Goal: Information Seeking & Learning: Learn about a topic

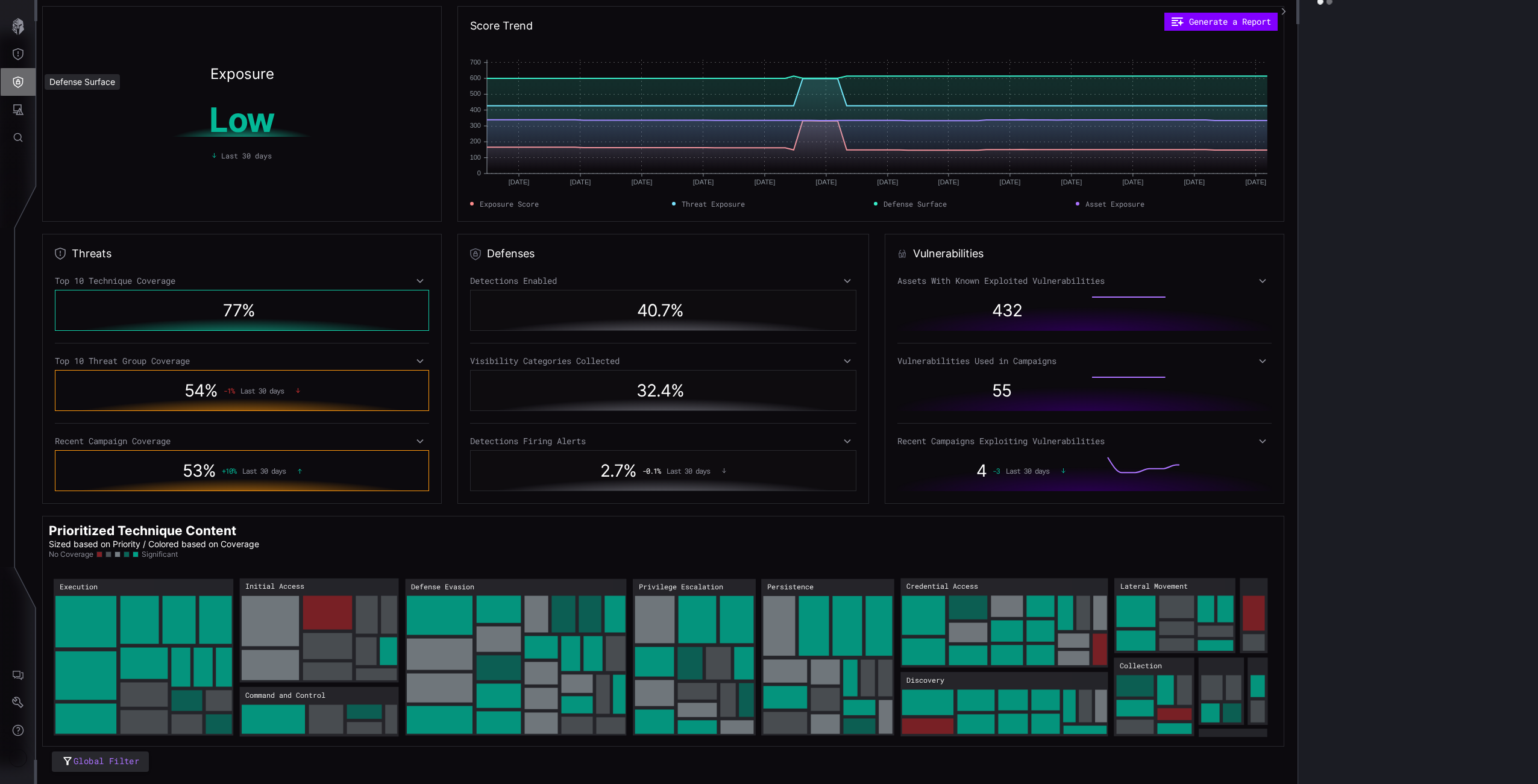
click at [13, 79] on icon "Defense Surface" at bounding box center [18, 82] width 10 height 11
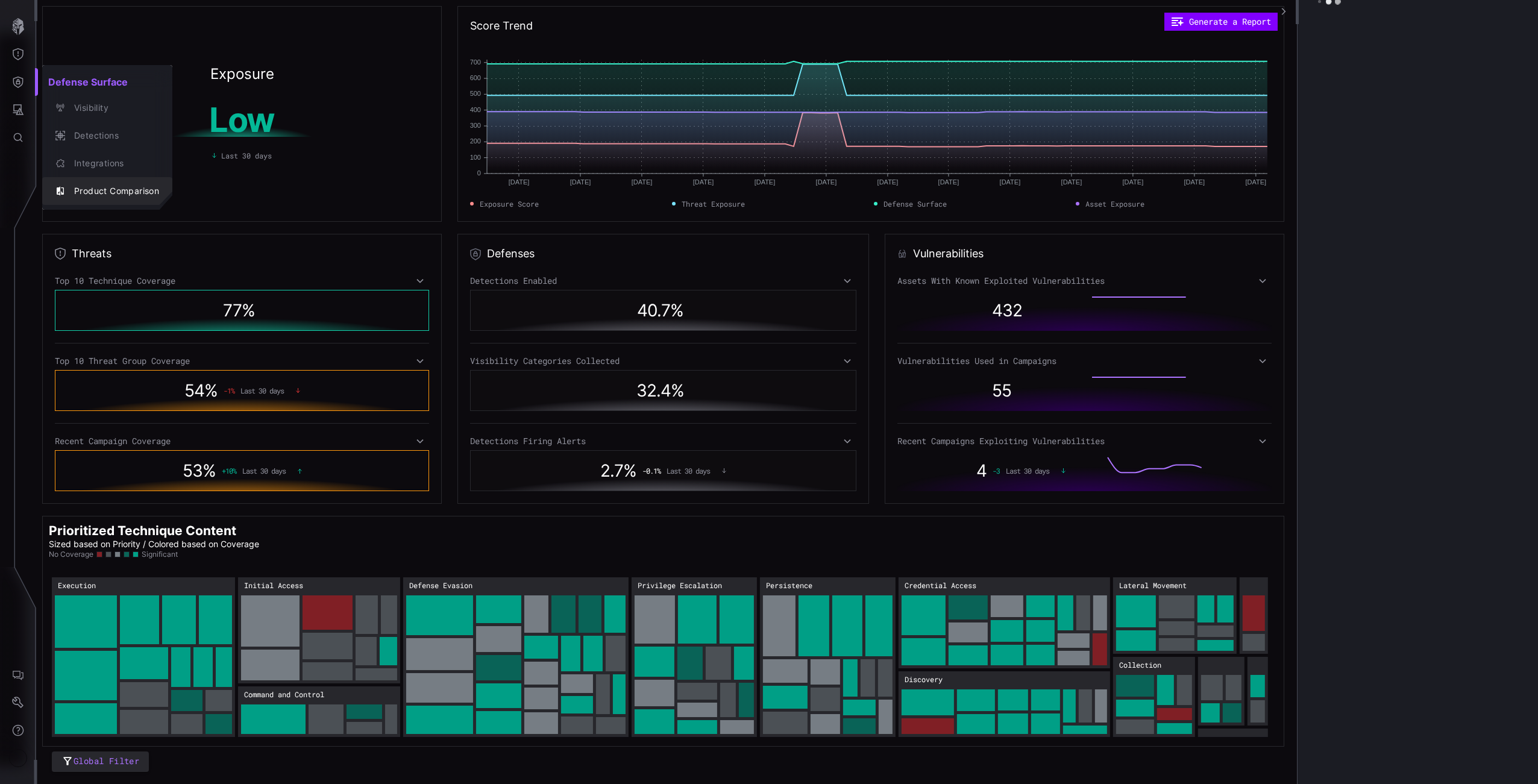
click at [120, 150] on button "Integrations" at bounding box center [107, 163] width 130 height 27
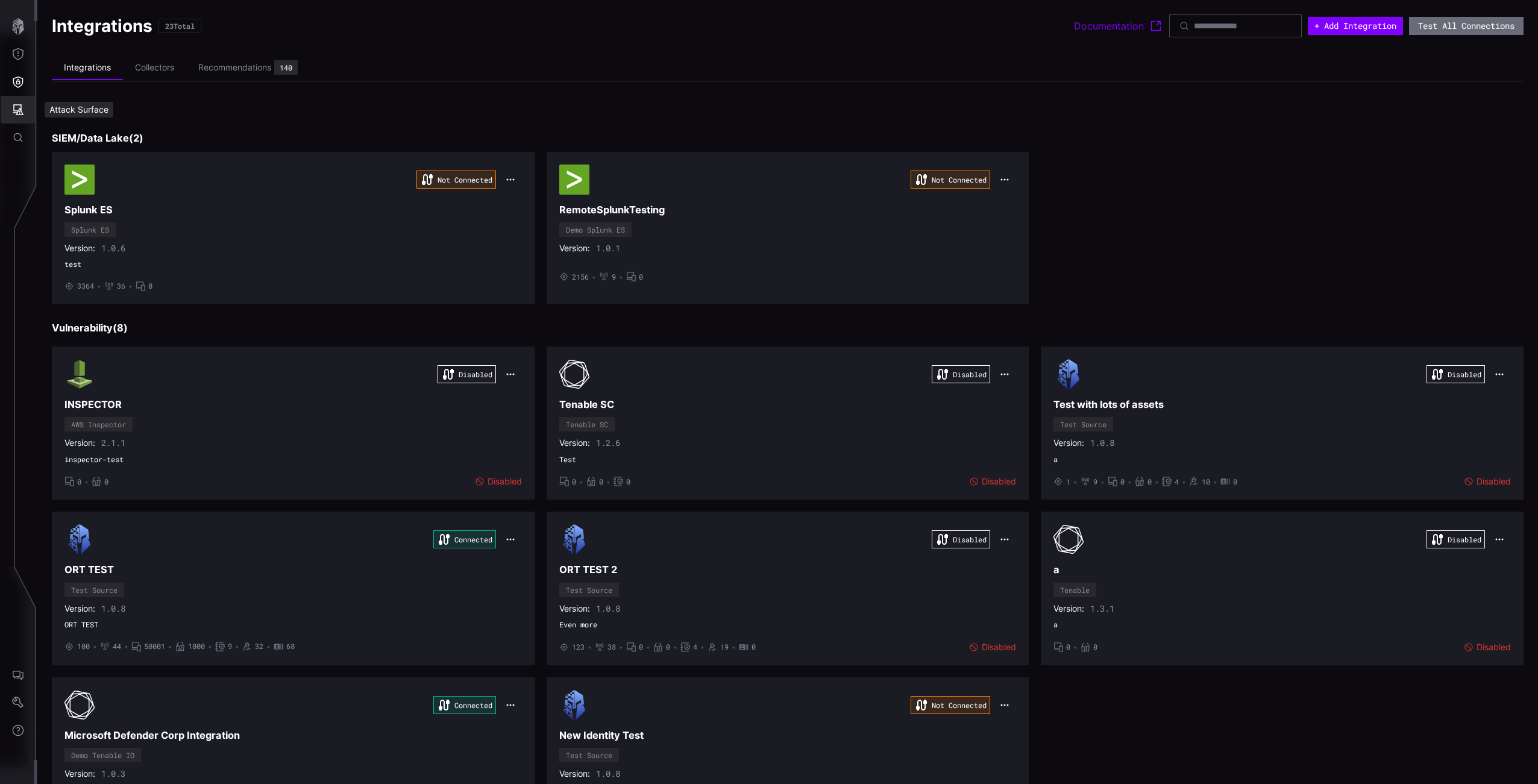
click at [14, 108] on icon "Attack Surface" at bounding box center [18, 110] width 11 height 11
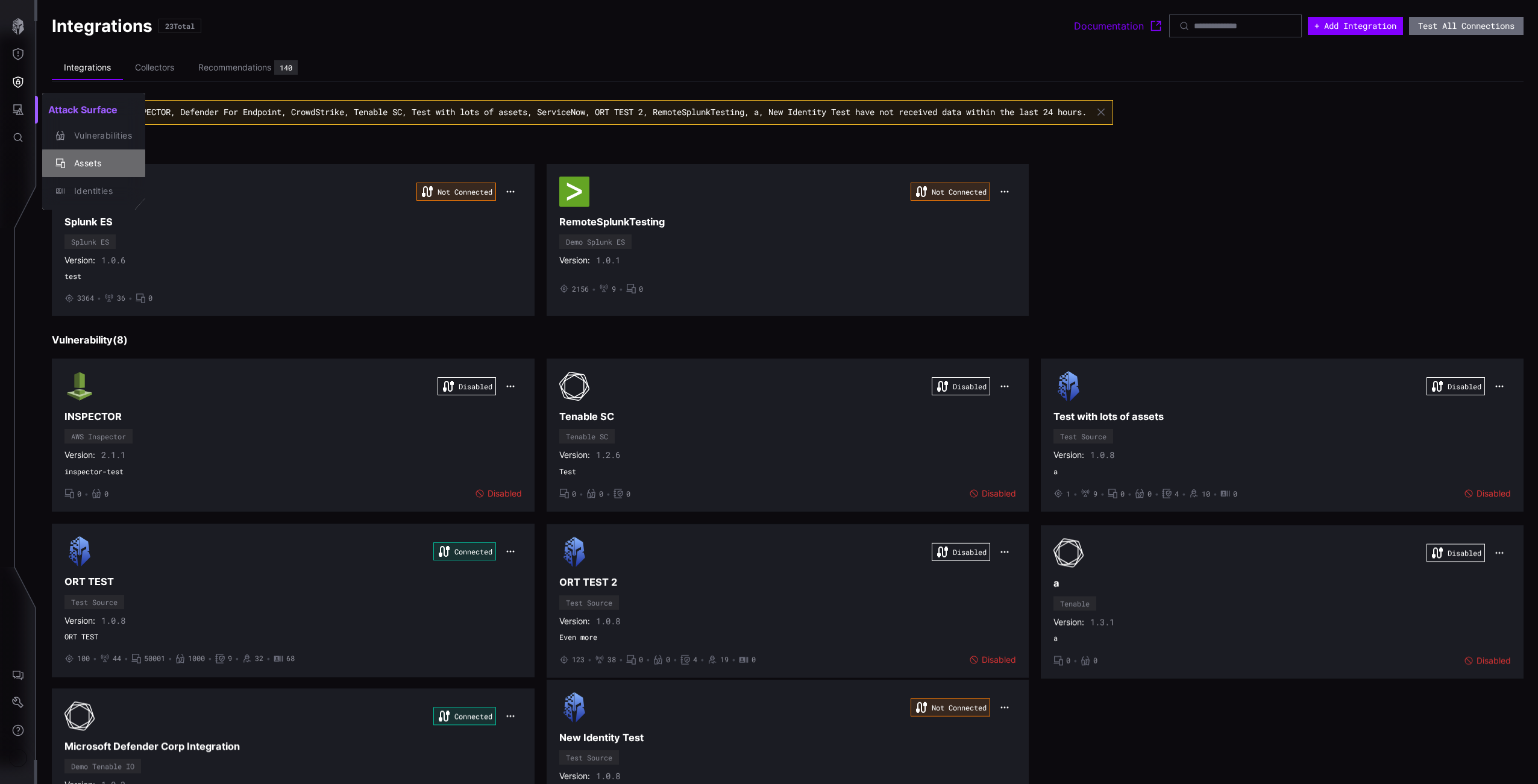
click at [76, 165] on div "Assets" at bounding box center [100, 164] width 64 height 15
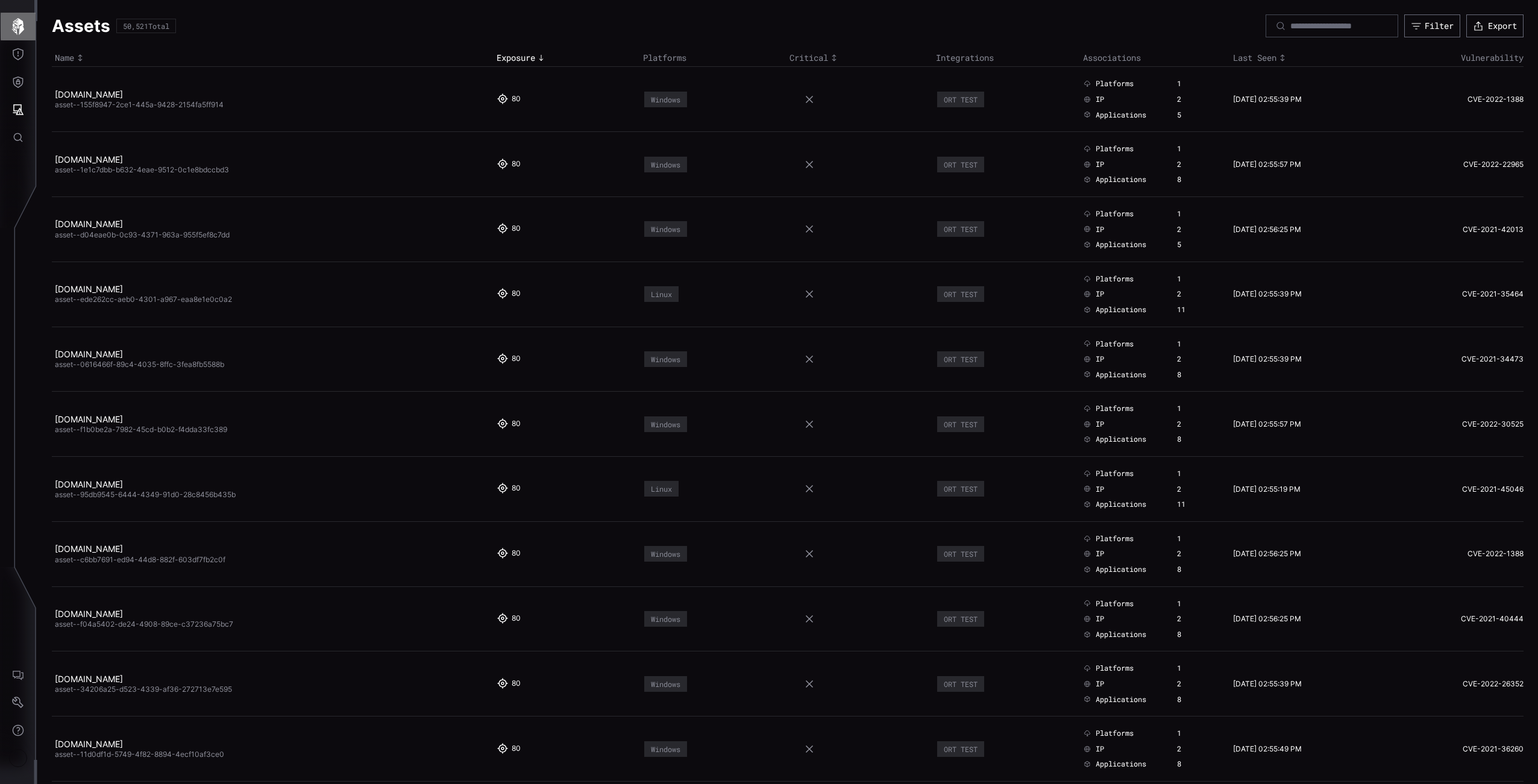
click at [20, 20] on icon "button" at bounding box center [18, 27] width 12 height 17
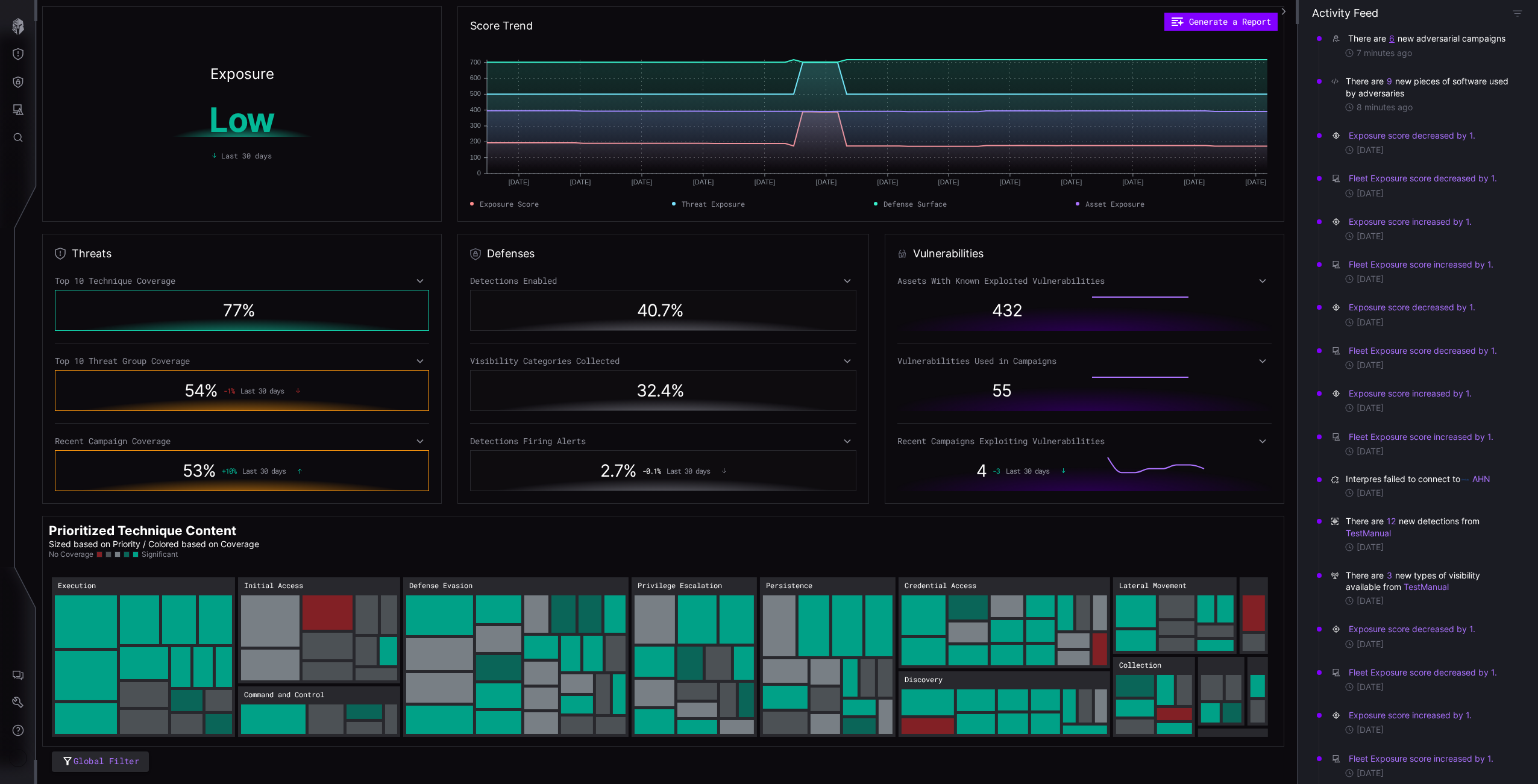
click at [1390, 42] on button "6" at bounding box center [1392, 39] width 7 height 12
click at [1434, 43] on div "Campaign ( 6 ) TAG-150 Advances Operations with Multi-Tiered Infrastructure Unm…" at bounding box center [1428, 88] width 181 height 91
click at [1458, 28] on div "There are 6 new adversarial campaigns 7 minutes ago" at bounding box center [1421, 46] width 198 height 43
click at [1394, 88] on div "There are 9 new pieces of software used by adversaries" at bounding box center [1428, 87] width 165 height 23
click at [1392, 88] on button "9" at bounding box center [1389, 82] width 7 height 12
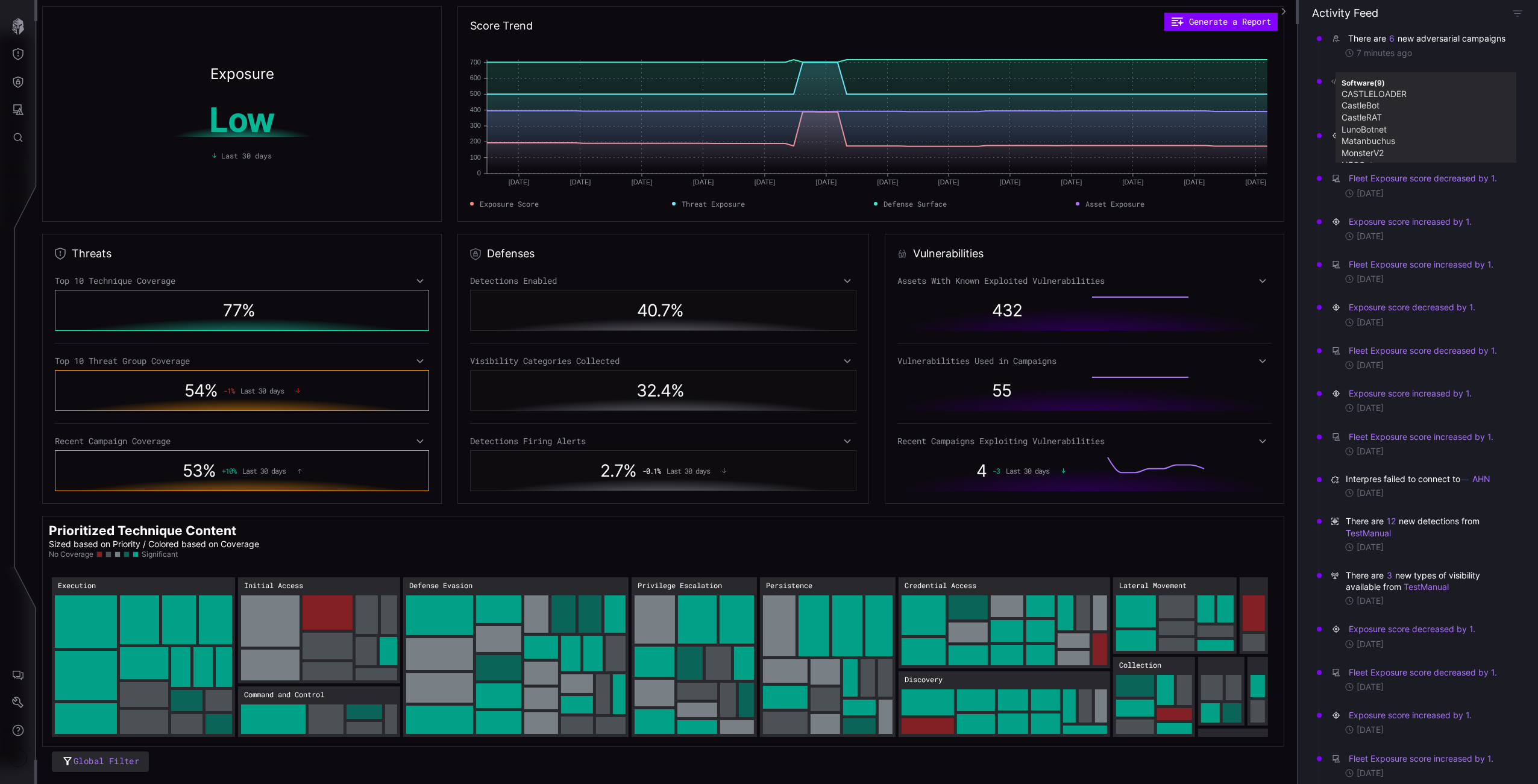
click at [1385, 89] on link "CASTLELOADER" at bounding box center [1426, 94] width 168 height 10
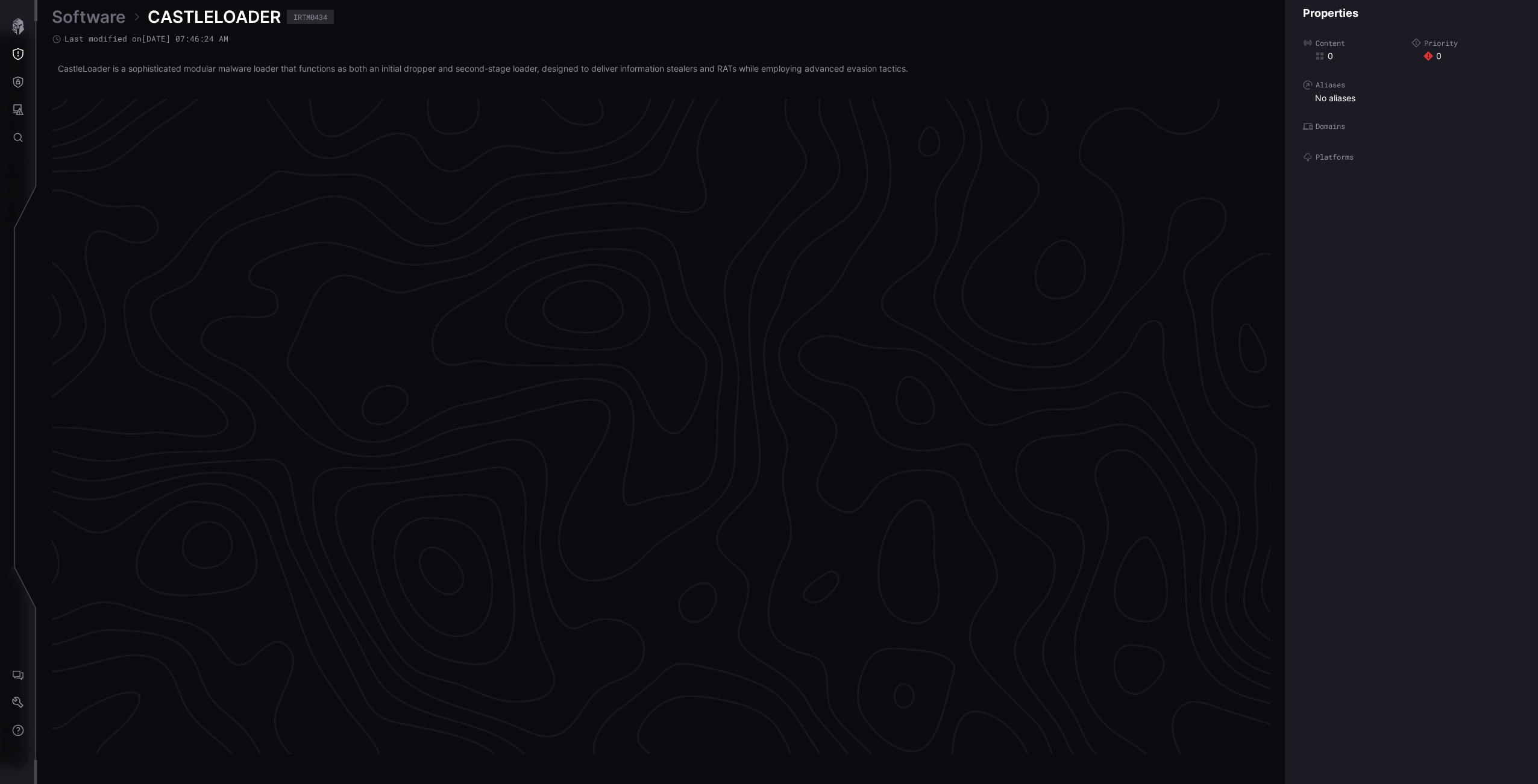
scroll to position [2389, 300]
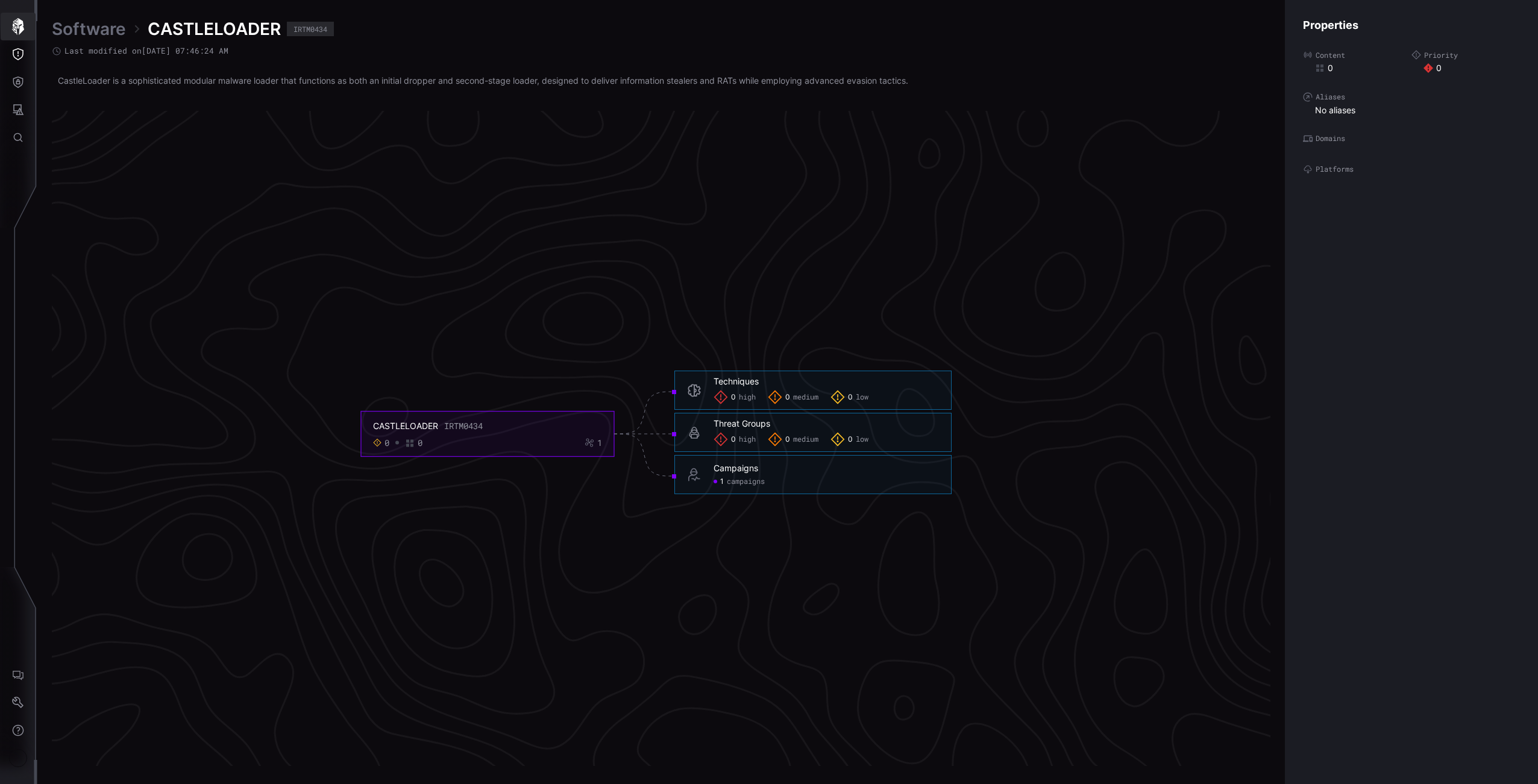
click at [24, 28] on icon "button" at bounding box center [18, 27] width 12 height 17
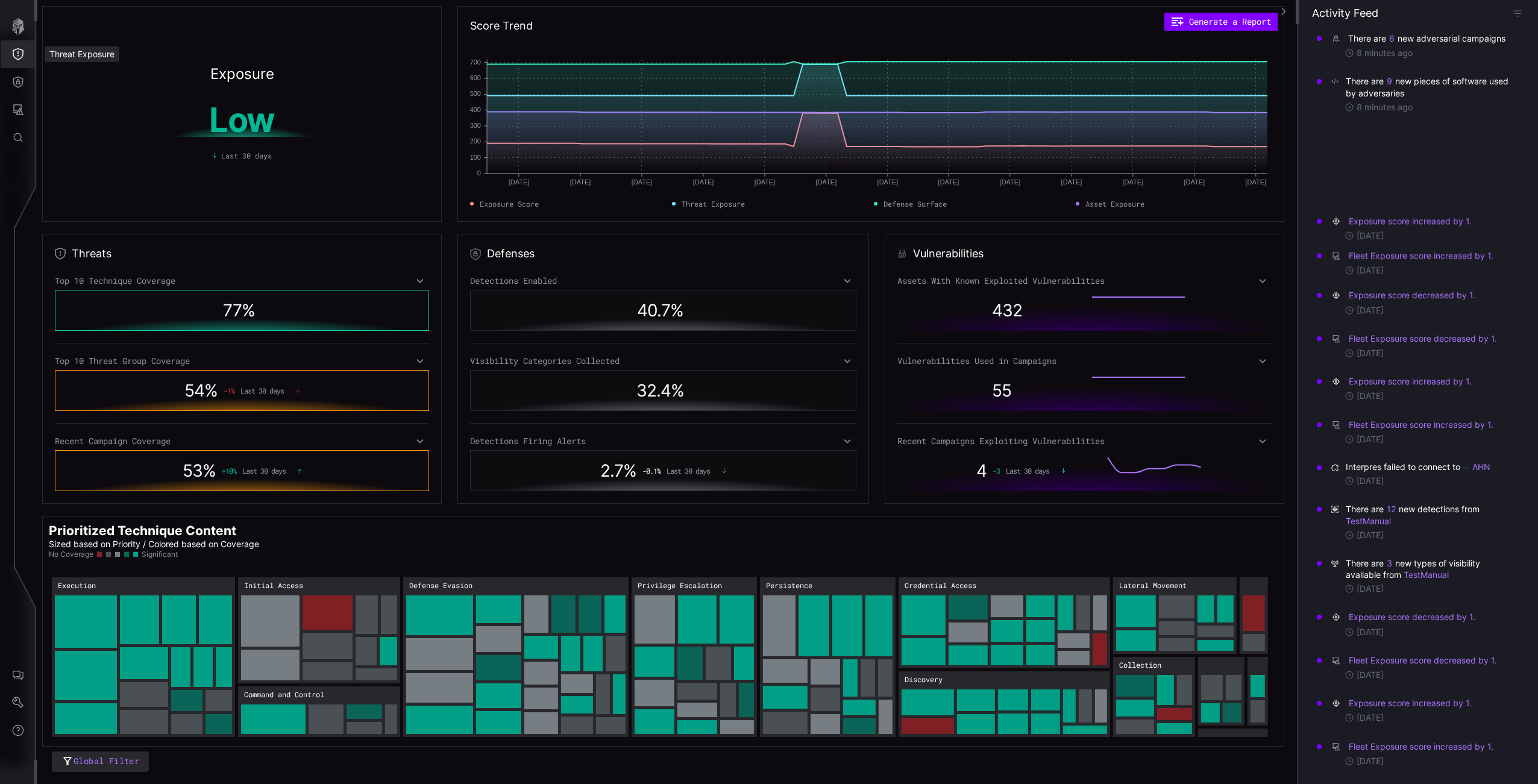
click at [18, 53] on icon "Threat Exposure" at bounding box center [18, 54] width 12 height 12
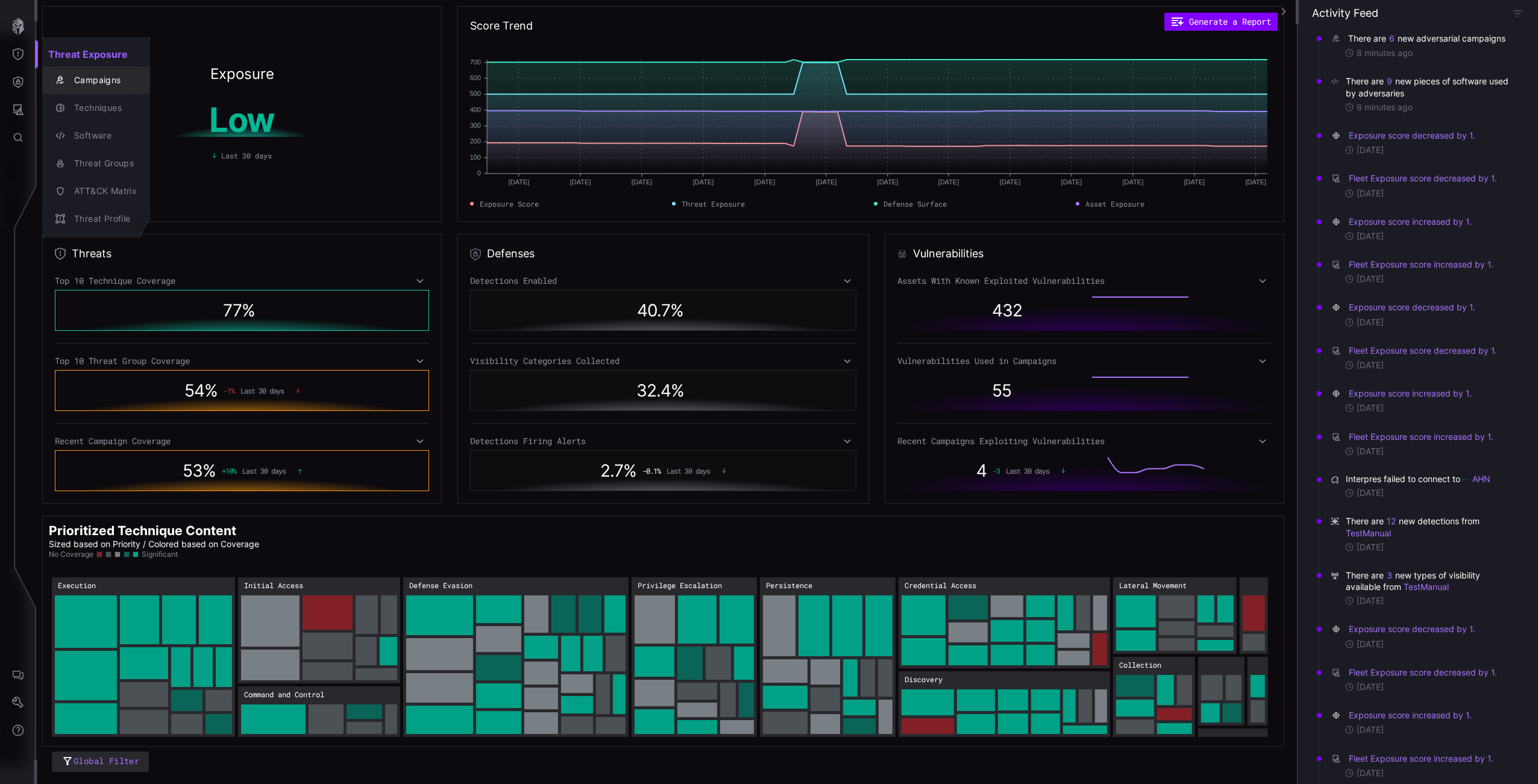
click at [102, 78] on div "Campaigns" at bounding box center [102, 81] width 69 height 15
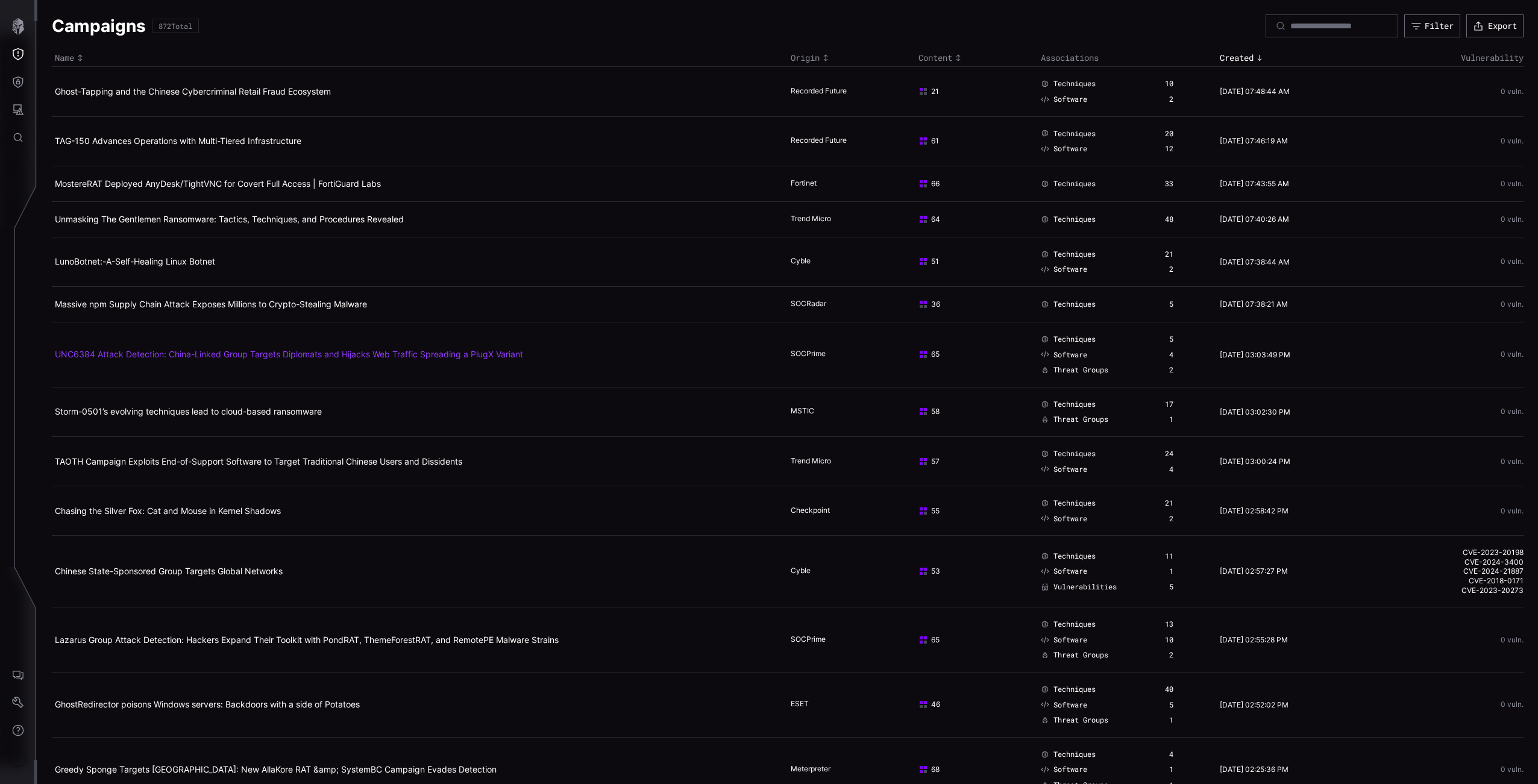
click at [223, 356] on link "UNC6384 Attack Detection: China-Linked Group Targets Diplomats and Hijacks Web …" at bounding box center [289, 354] width 469 height 10
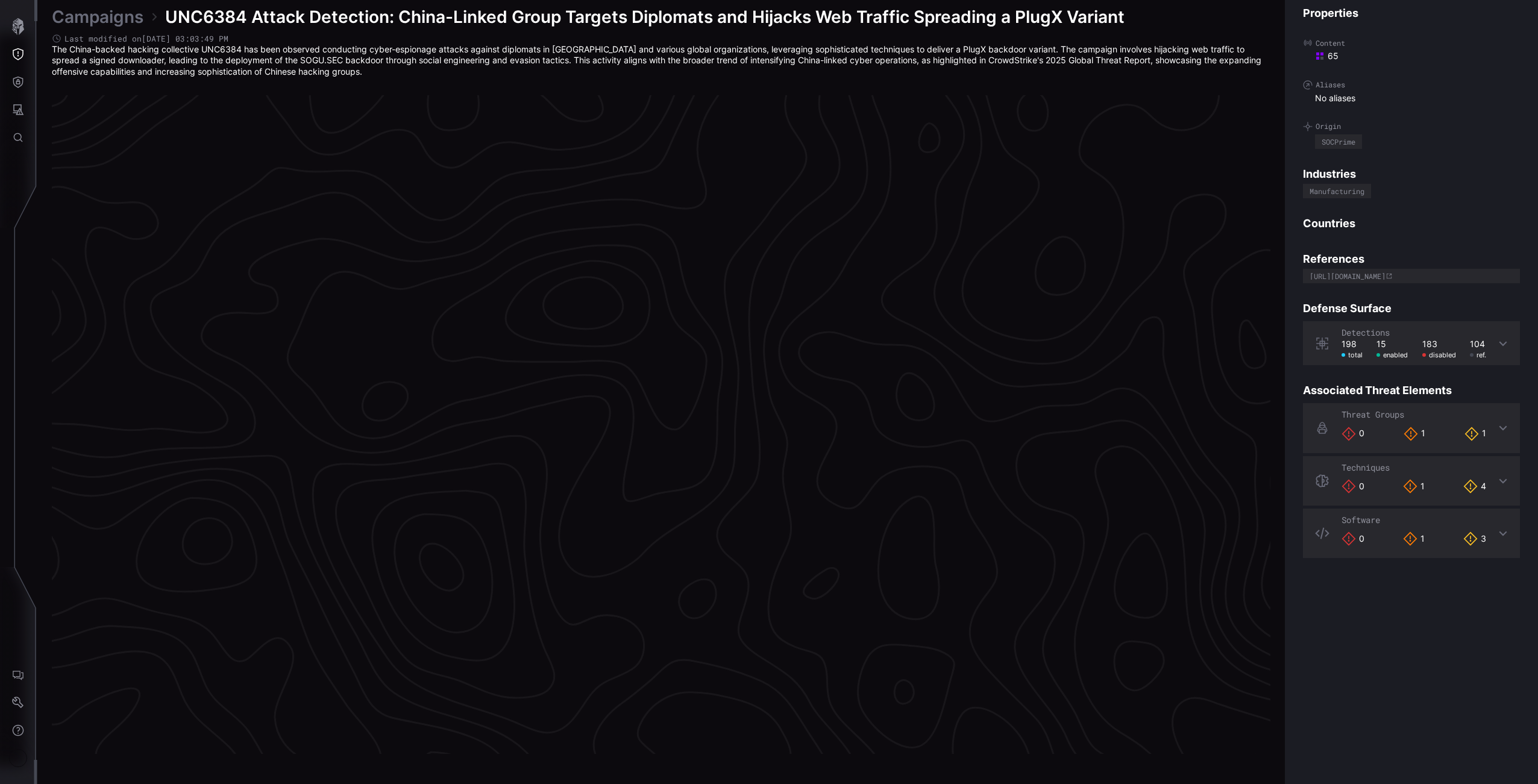
scroll to position [2387, 300]
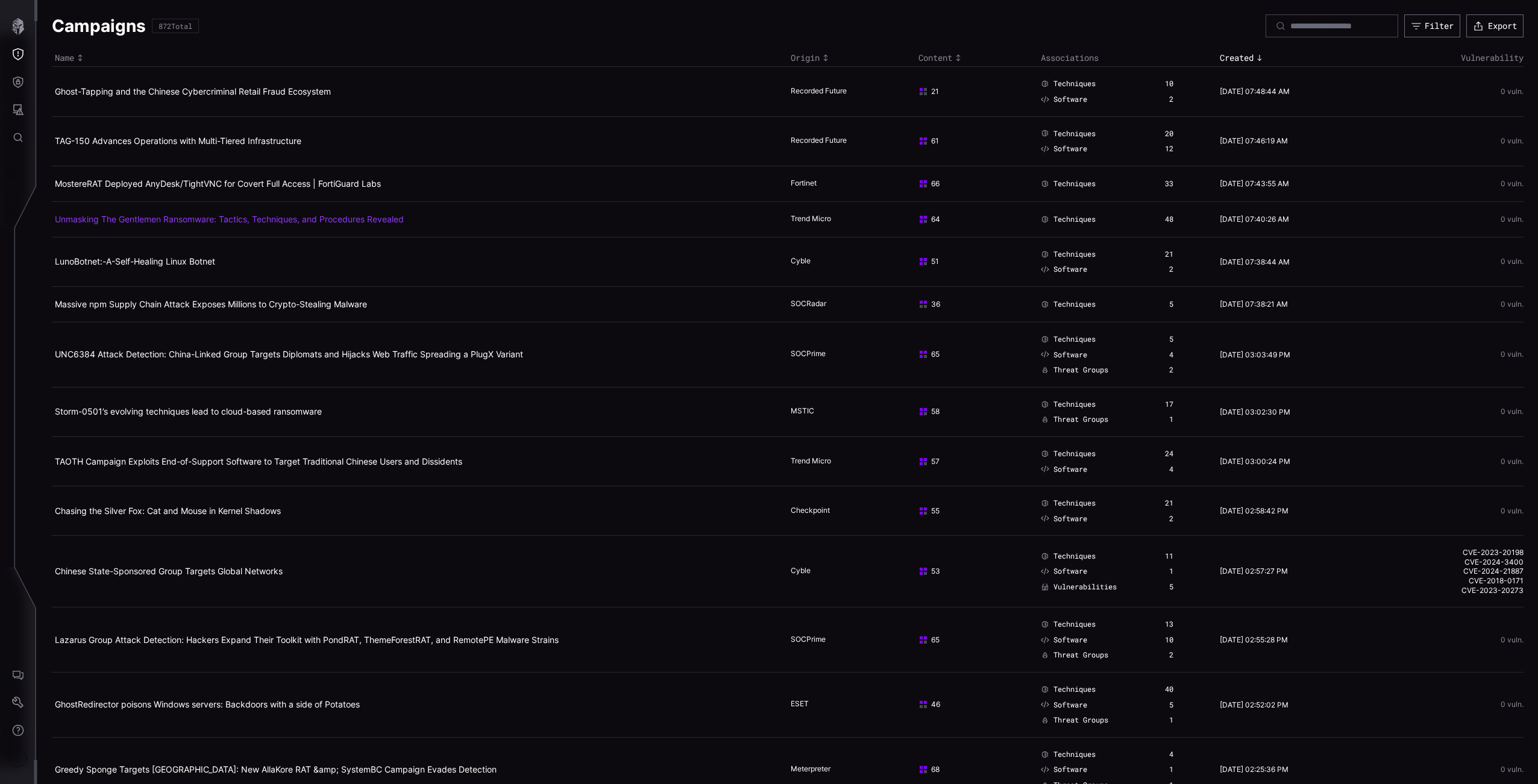
click at [271, 216] on link "Unmasking The Gentlemen Ransomware: Tactics, Techniques, and Procedures Revealed" at bounding box center [229, 219] width 349 height 10
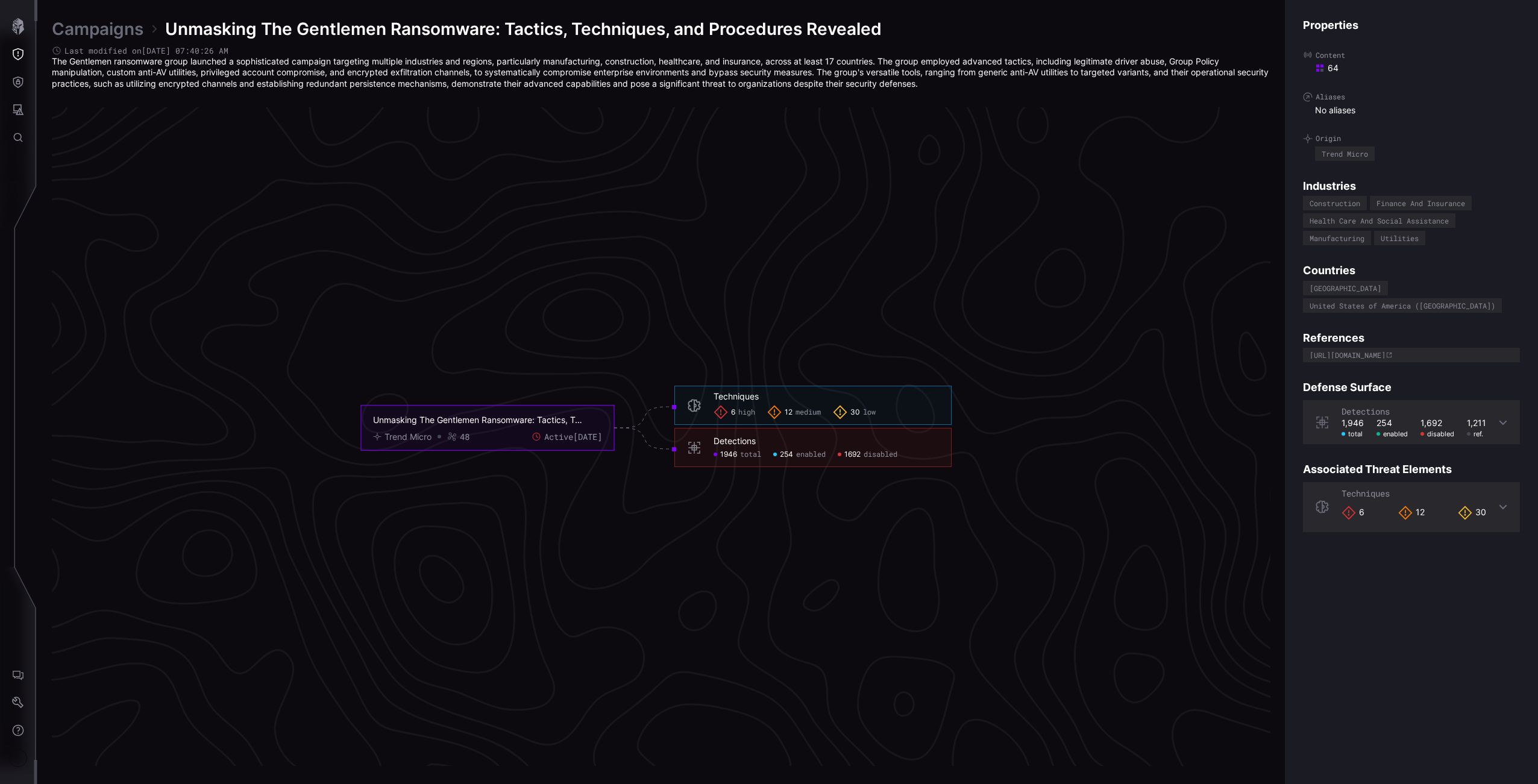
scroll to position [2392, 300]
drag, startPoint x: 497, startPoint y: 27, endPoint x: 159, endPoint y: 25, distance: 338.0
click at [159, 25] on div "Campaigns Unmasking The Gentlemen Ransomware: Tactics, Techniques, and Procedur…" at bounding box center [661, 29] width 1219 height 21
copy span "Unmasking The Gentlemen Ransomware"
click at [635, 146] on icon "Unmasking The Gentlemen Ransomware: Tactics, Techniques, and Procedures Reveale…" at bounding box center [656, 427] width 1809 height 5423
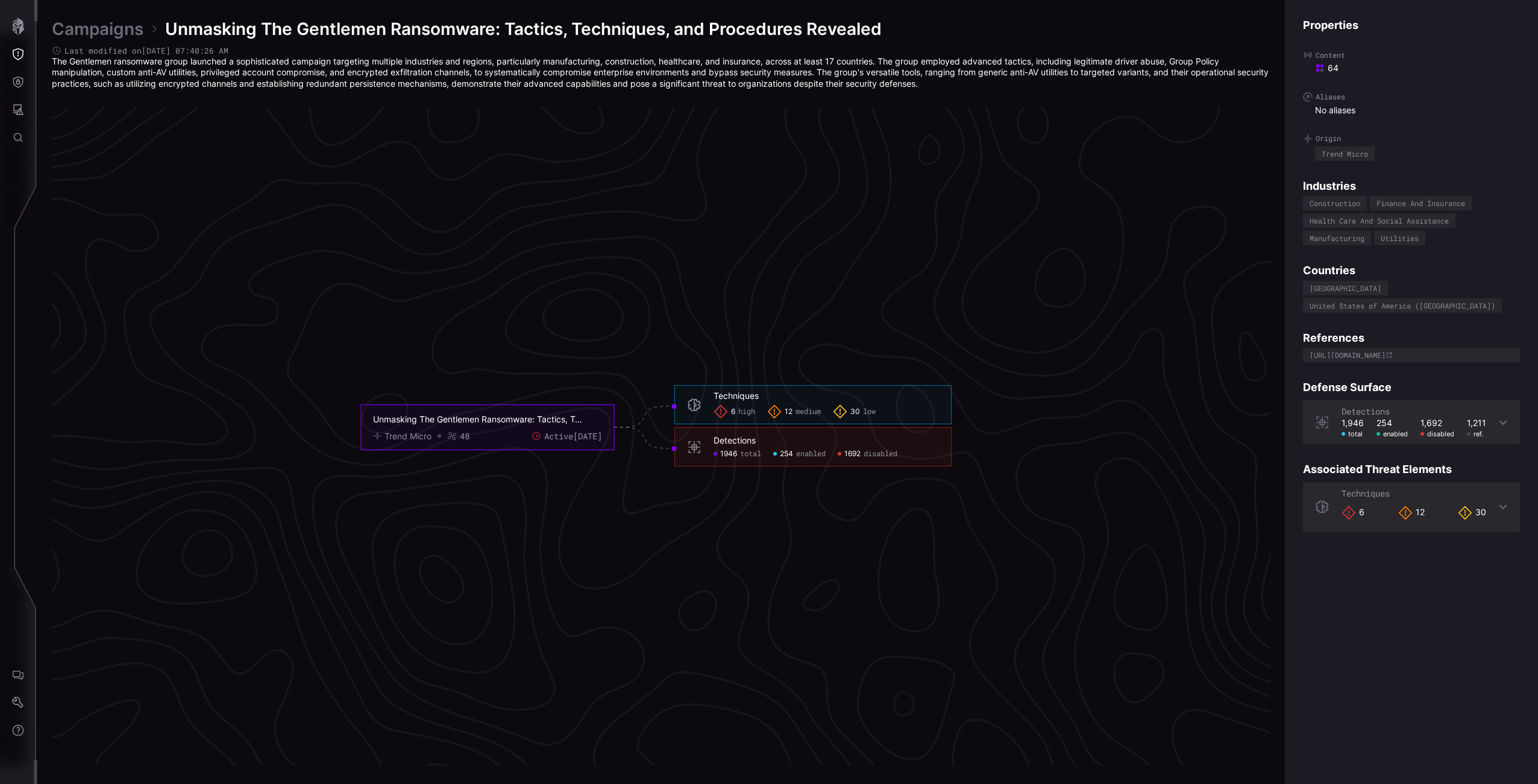
click at [1386, 347] on div "[URL][DOMAIN_NAME]" at bounding box center [1411, 354] width 217 height 14
click at [10, 24] on icon "button" at bounding box center [18, 27] width 17 height 17
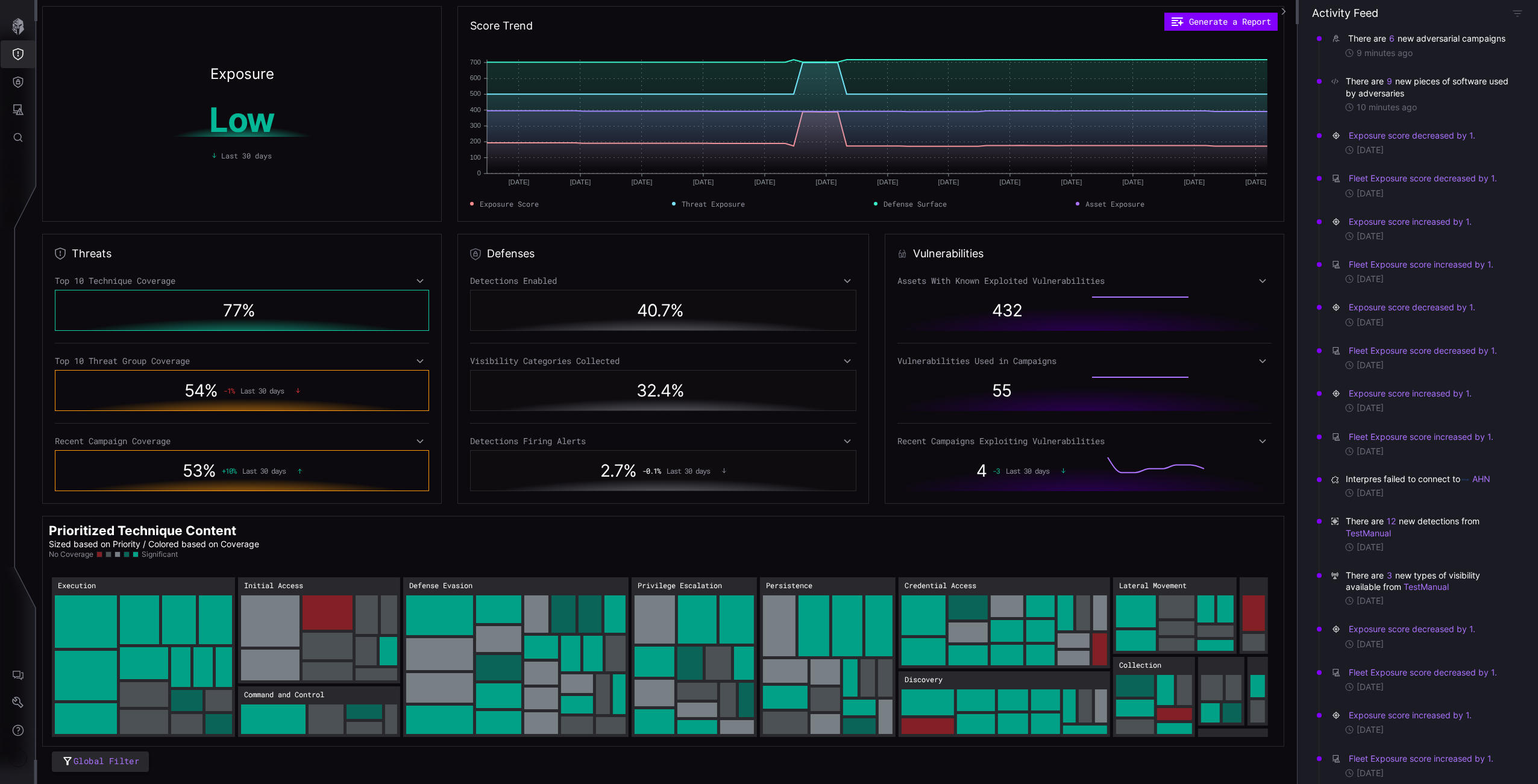
click at [27, 43] on button "Threat Exposure" at bounding box center [18, 54] width 35 height 27
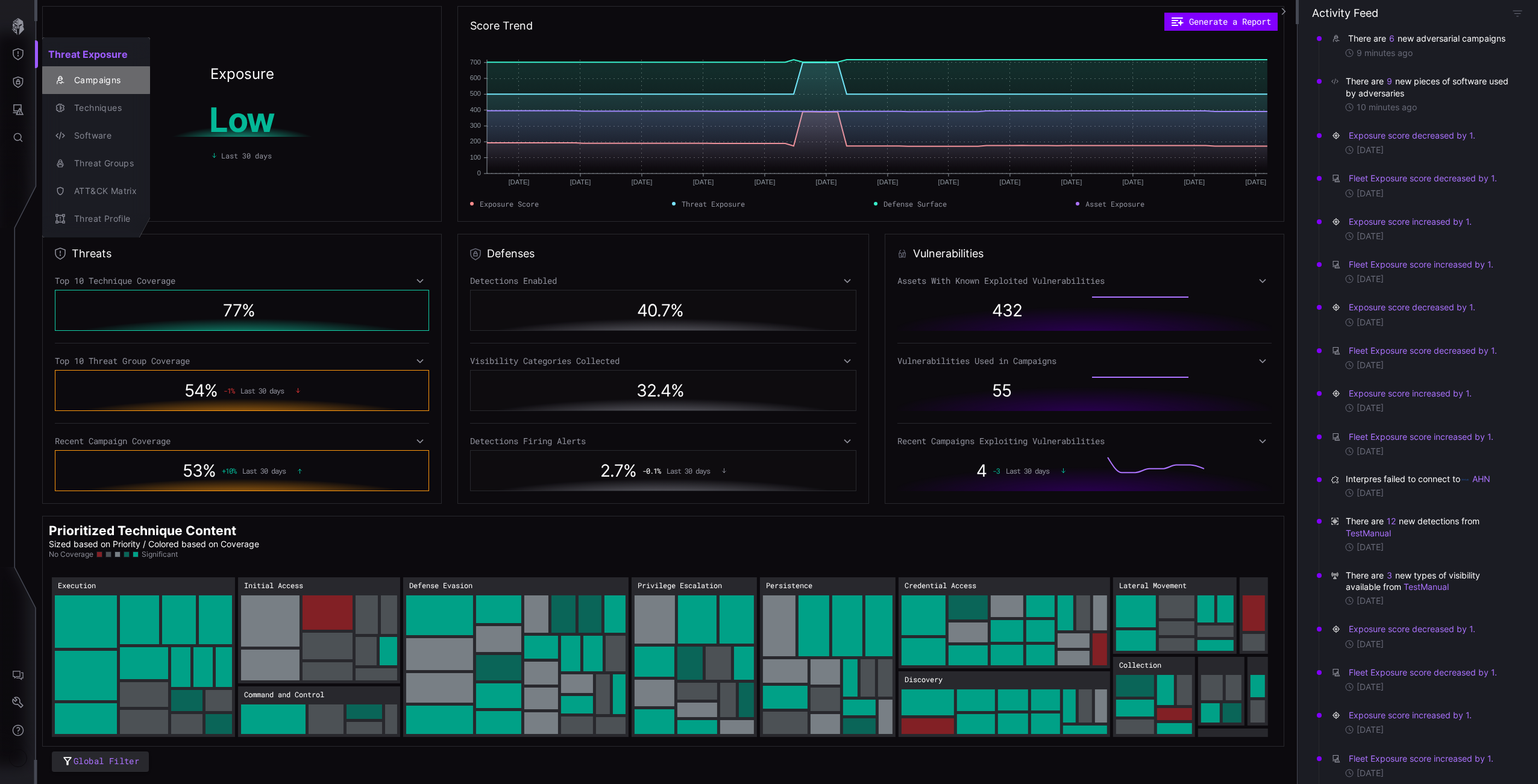
click at [76, 76] on div "Campaigns" at bounding box center [102, 81] width 69 height 15
